Goal: Task Accomplishment & Management: Use online tool/utility

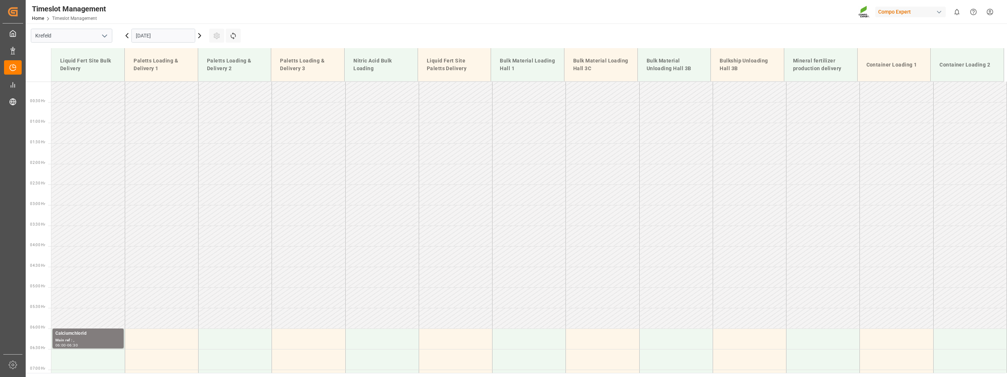
scroll to position [533, 0]
